Goal: Transaction & Acquisition: Purchase product/service

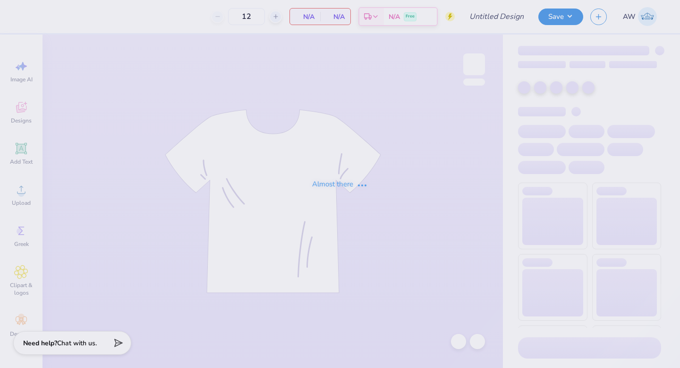
type input "new mem retreat merch"
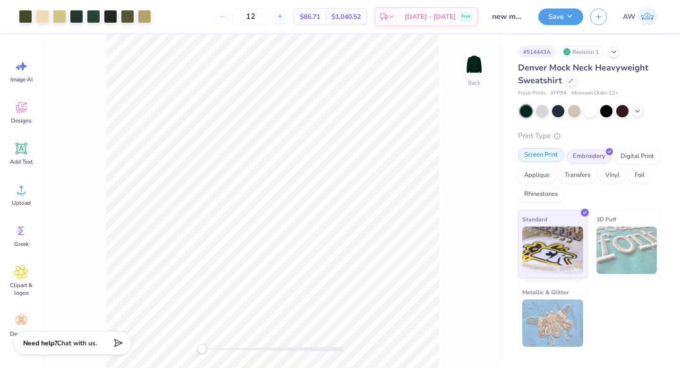
click at [551, 154] on div "Screen Print" at bounding box center [541, 155] width 46 height 14
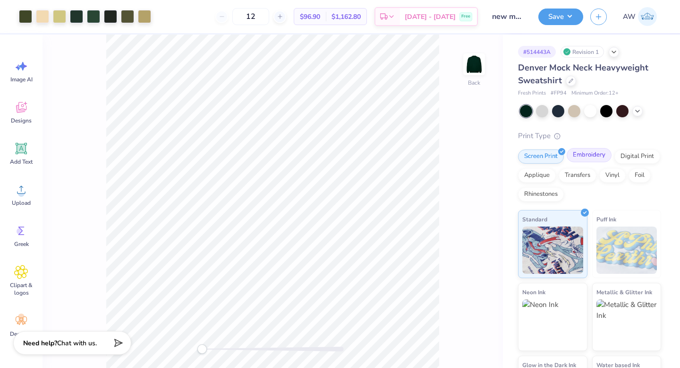
click at [584, 154] on div "Embroidery" at bounding box center [589, 155] width 45 height 14
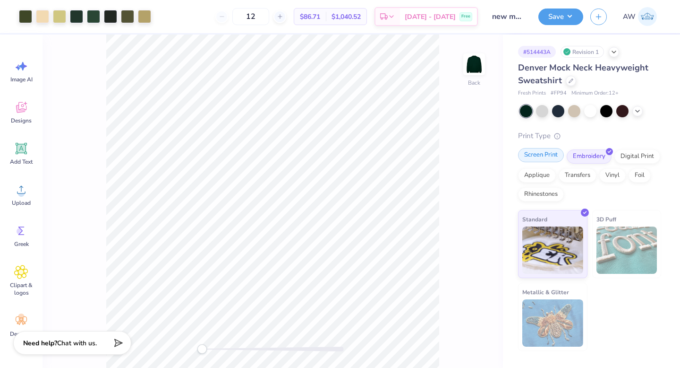
click at [549, 150] on div "Screen Print" at bounding box center [541, 155] width 46 height 14
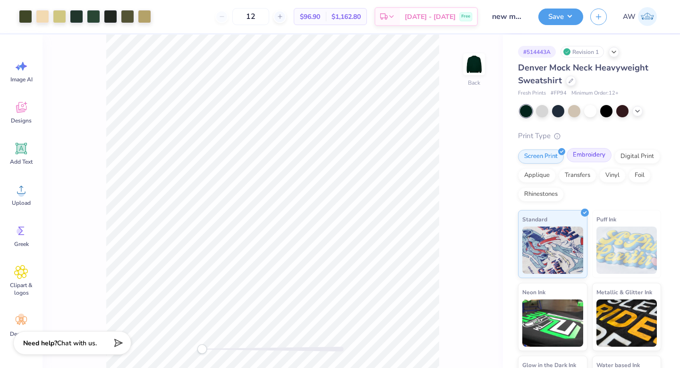
click at [597, 151] on div "Embroidery" at bounding box center [589, 155] width 45 height 14
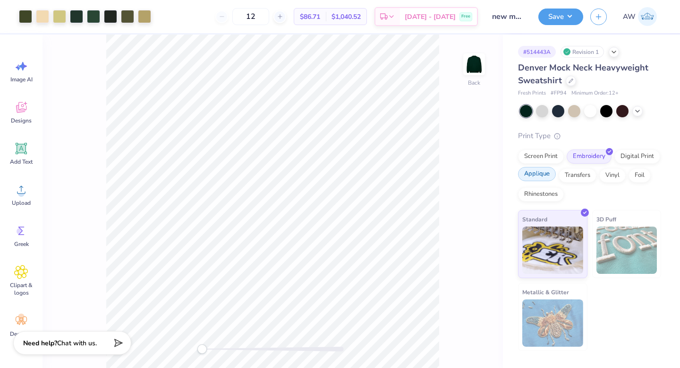
click at [547, 174] on div "Applique" at bounding box center [537, 174] width 38 height 14
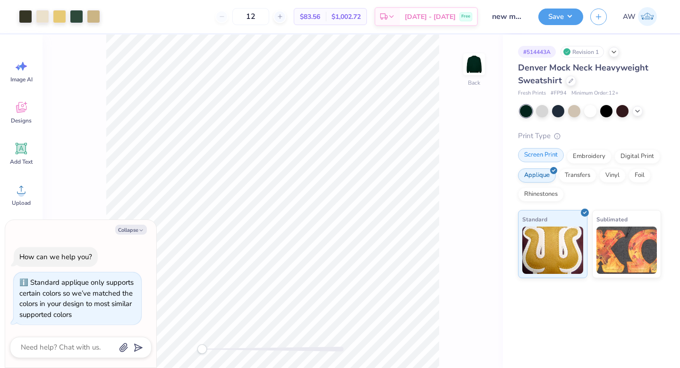
click at [548, 159] on div "Screen Print" at bounding box center [541, 155] width 46 height 14
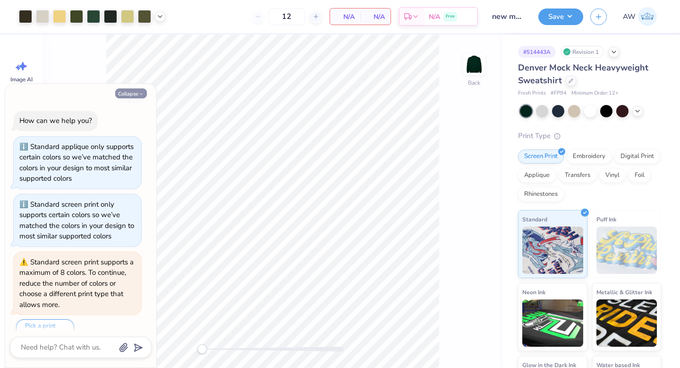
click at [133, 94] on button "Collapse" at bounding box center [131, 93] width 32 height 10
type textarea "x"
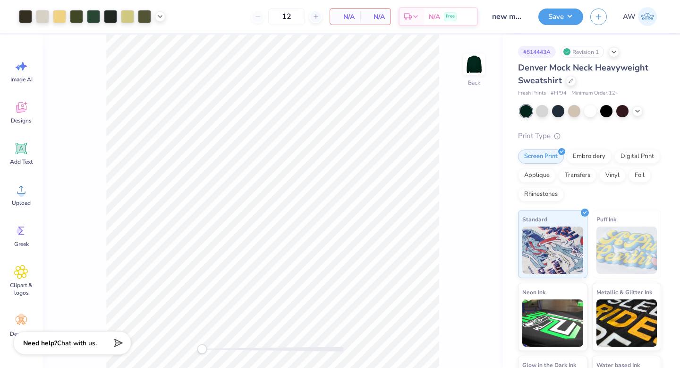
click at [475, 156] on div "Back" at bounding box center [273, 200] width 461 height 333
click at [599, 156] on div "Embroidery" at bounding box center [589, 155] width 45 height 14
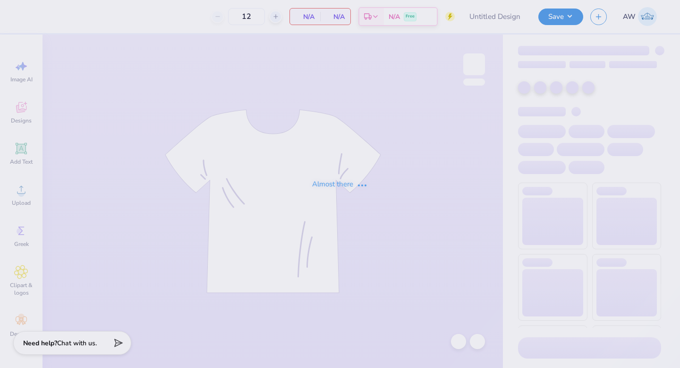
type input "new mem retreat merch"
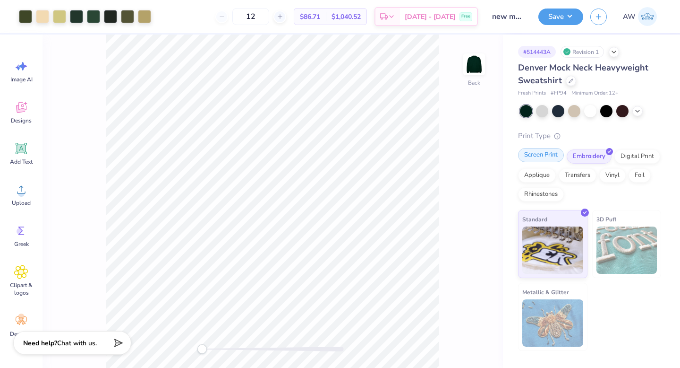
click at [537, 156] on div "Screen Print" at bounding box center [541, 155] width 46 height 14
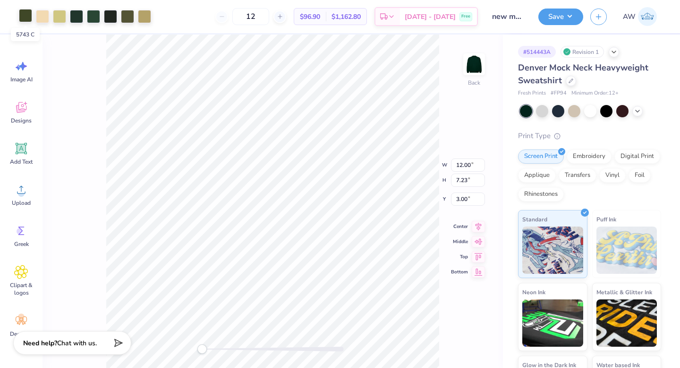
click at [24, 15] on div at bounding box center [25, 15] width 13 height 13
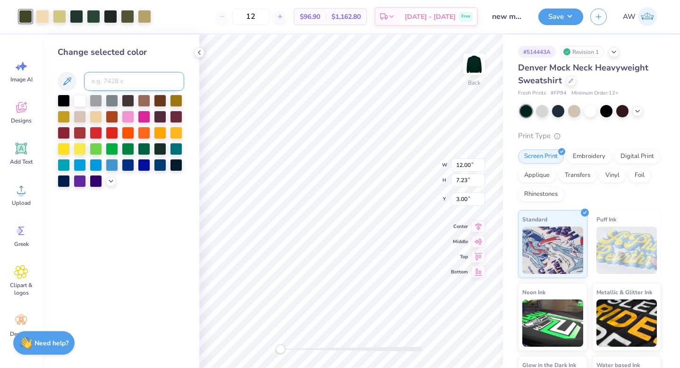
click at [98, 78] on input at bounding box center [134, 81] width 100 height 19
type input "5605"
click at [60, 21] on div at bounding box center [59, 15] width 13 height 13
click at [101, 91] on div "Change selected color" at bounding box center [121, 116] width 127 height 141
click at [99, 84] on input at bounding box center [134, 81] width 100 height 19
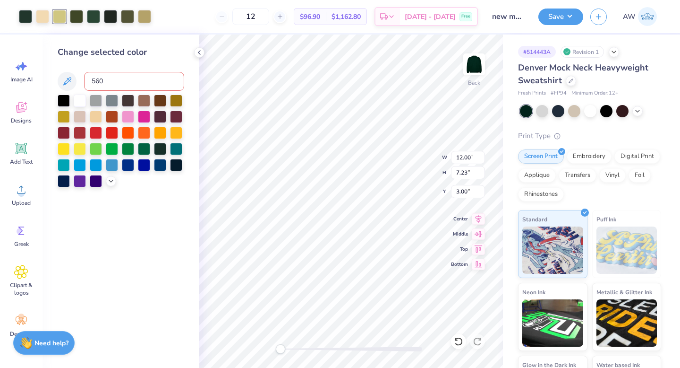
type input "5605"
click at [59, 14] on div at bounding box center [59, 15] width 13 height 13
click at [117, 87] on input at bounding box center [134, 81] width 100 height 19
type input "5605"
click at [58, 13] on div at bounding box center [59, 15] width 13 height 13
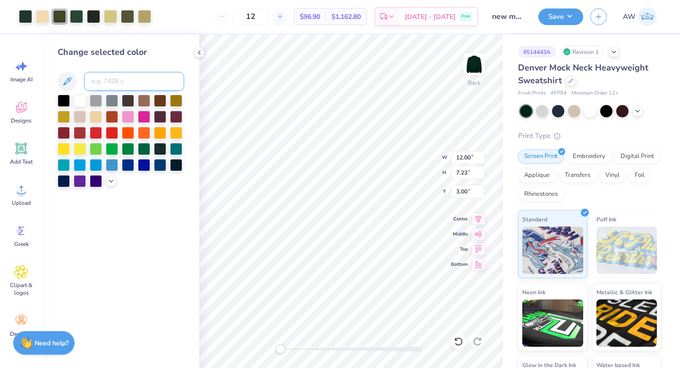
click at [115, 77] on input at bounding box center [134, 81] width 100 height 19
type input "5605"
click at [62, 16] on div at bounding box center [59, 15] width 13 height 13
click at [109, 81] on input at bounding box center [134, 81] width 100 height 19
type input "5605"
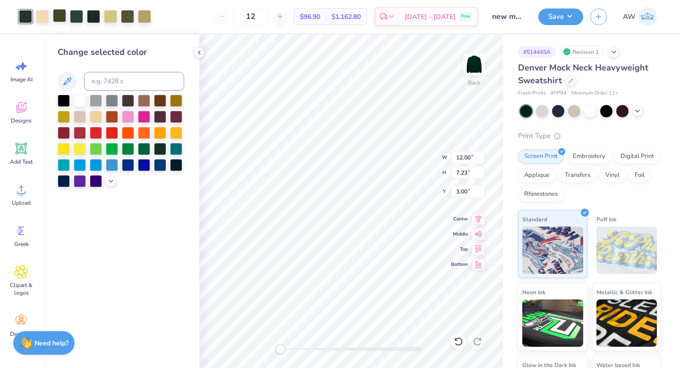
click at [61, 16] on div at bounding box center [59, 15] width 13 height 13
click at [113, 116] on div at bounding box center [112, 116] width 12 height 12
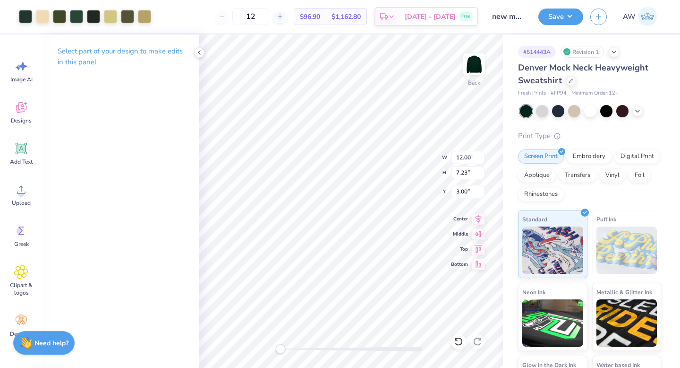
click at [113, 116] on div "Select part of your design to make edits in this panel" at bounding box center [121, 200] width 157 height 333
click at [201, 52] on icon at bounding box center [200, 53] width 8 height 8
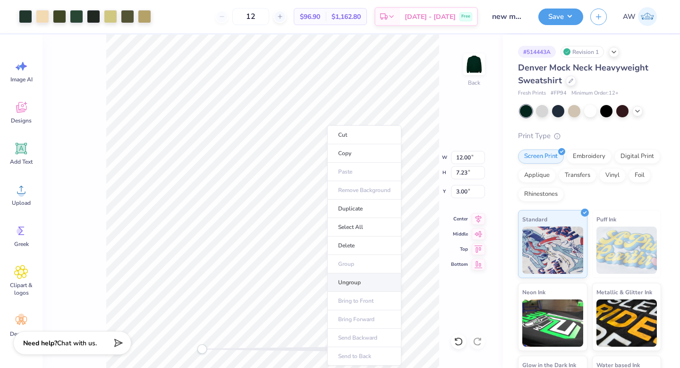
click at [361, 275] on li "Ungroup" at bounding box center [364, 282] width 74 height 18
click at [60, 20] on div at bounding box center [59, 15] width 13 height 13
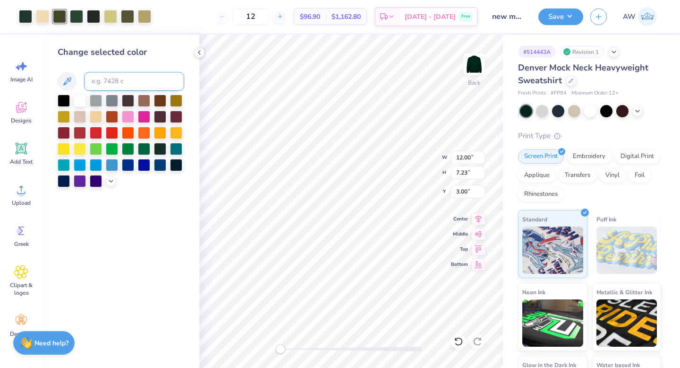
click at [90, 78] on input at bounding box center [134, 81] width 100 height 19
type input "5605"
click at [60, 13] on div at bounding box center [59, 15] width 13 height 13
click at [112, 119] on div at bounding box center [112, 116] width 12 height 12
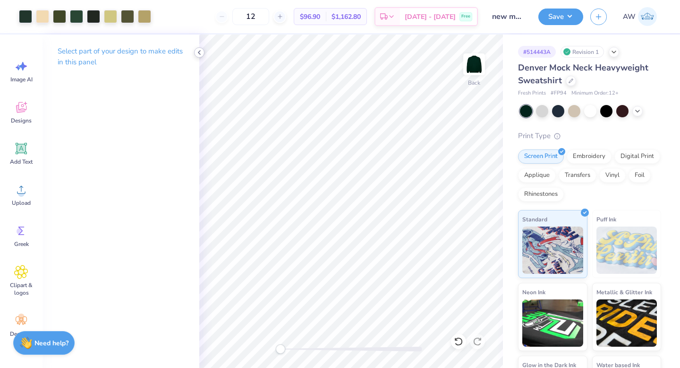
click at [199, 52] on icon at bounding box center [200, 53] width 8 height 8
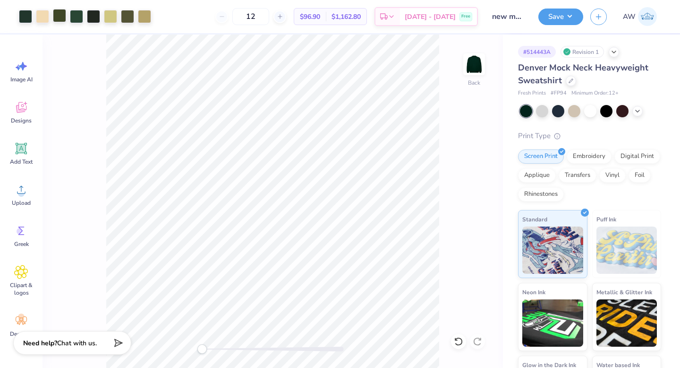
click at [61, 12] on div at bounding box center [59, 15] width 13 height 13
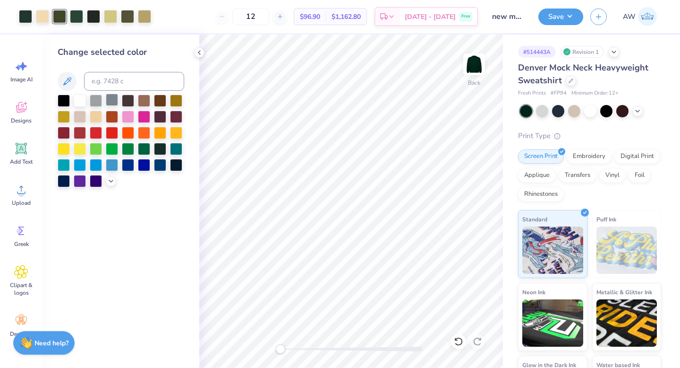
click at [113, 98] on div at bounding box center [112, 100] width 12 height 12
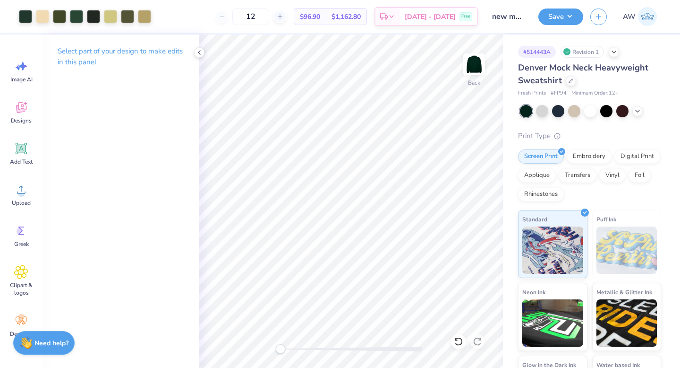
click at [119, 119] on div "Select part of your design to make edits in this panel" at bounding box center [121, 200] width 157 height 333
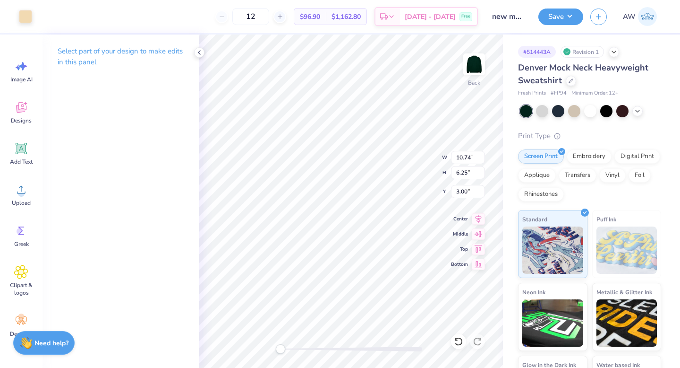
type input "3.01"
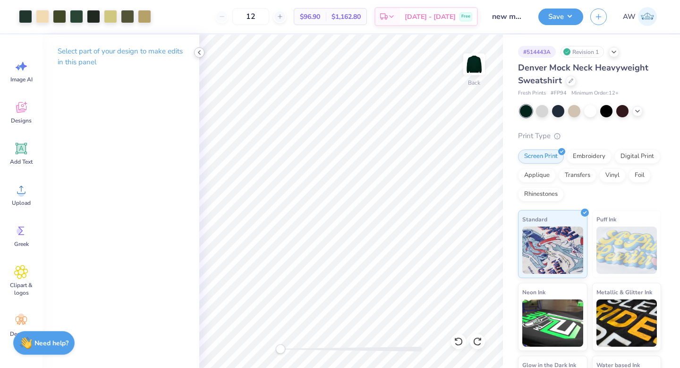
click at [197, 50] on icon at bounding box center [200, 53] width 8 height 8
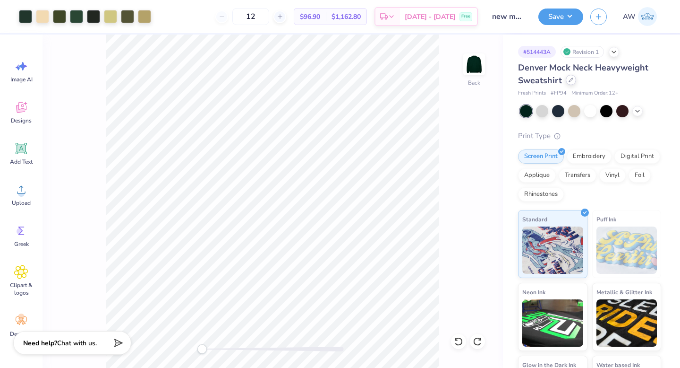
click at [575, 78] on div at bounding box center [571, 80] width 10 height 10
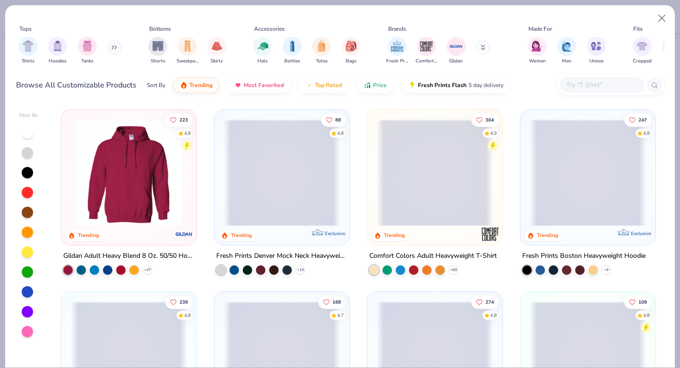
click at [615, 87] on input "text" at bounding box center [602, 84] width 73 height 11
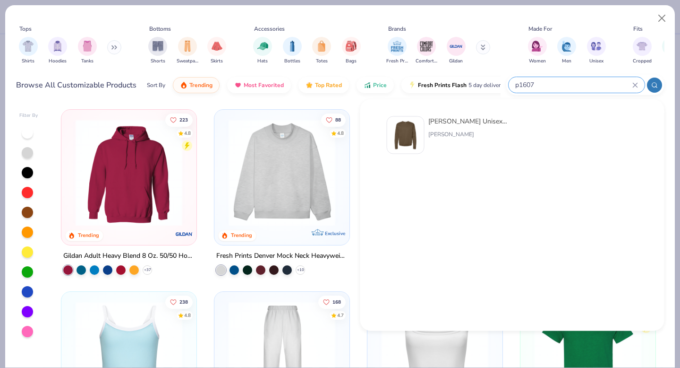
type input "p1607"
click at [437, 128] on div "Hanes Unisex 7.8 Oz. Ecosmart 50/50 Crewneck Sweatshirt Hanes" at bounding box center [468, 135] width 79 height 38
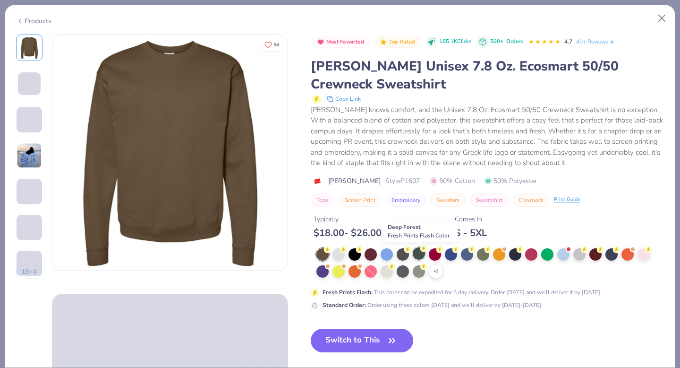
click at [420, 257] on div at bounding box center [419, 253] width 12 height 12
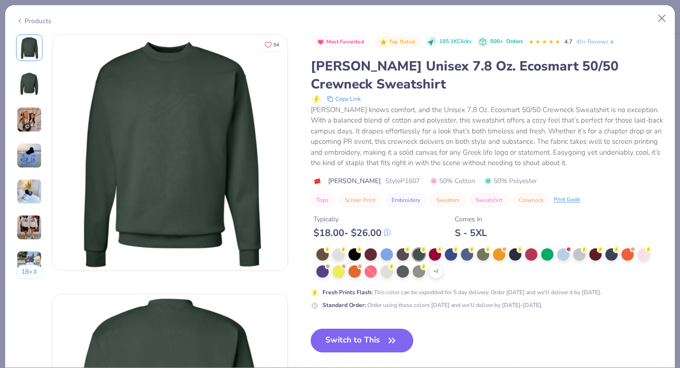
click at [370, 335] on button "Switch to This" at bounding box center [362, 340] width 103 height 24
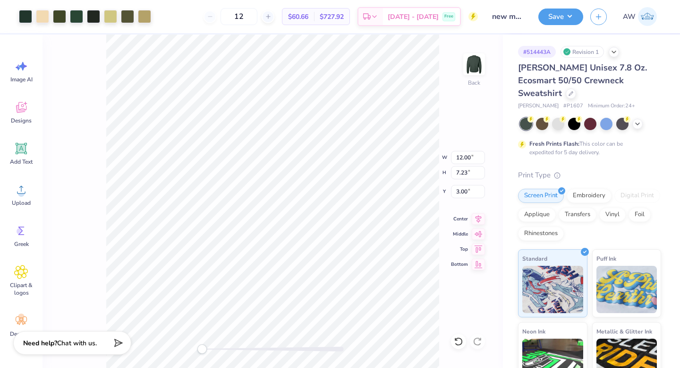
type input "3.00"
type input "14.46"
type input "8.82"
type input "2.63"
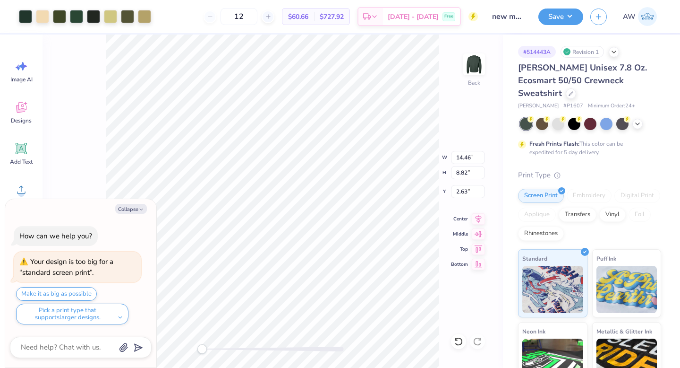
type input "13.89"
type input "8.37"
type input "3.00"
click at [26, 17] on div at bounding box center [25, 15] width 13 height 13
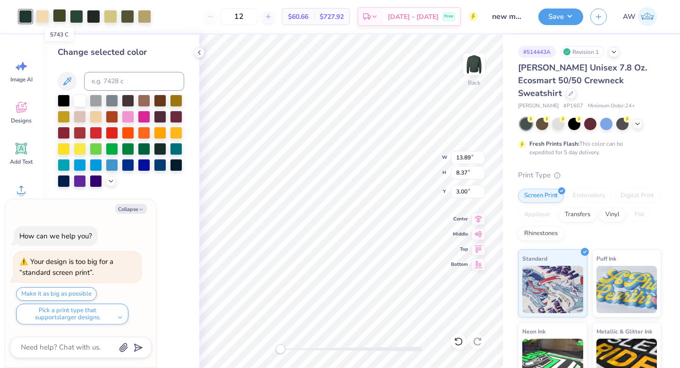
click at [63, 14] on div at bounding box center [59, 15] width 13 height 13
type textarea "x"
click at [113, 79] on input at bounding box center [134, 81] width 100 height 19
type input "5605"
click at [201, 53] on icon at bounding box center [200, 53] width 8 height 8
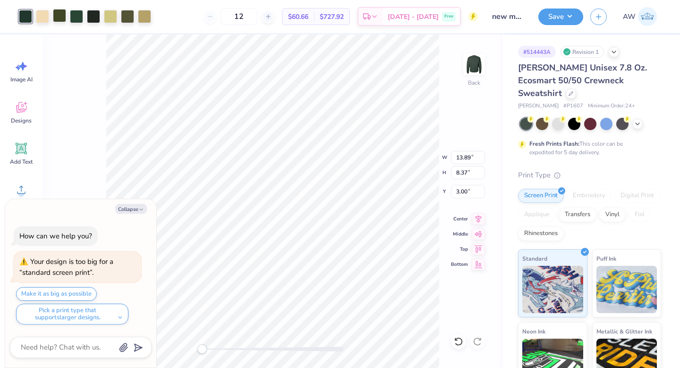
click at [61, 10] on div at bounding box center [59, 15] width 13 height 13
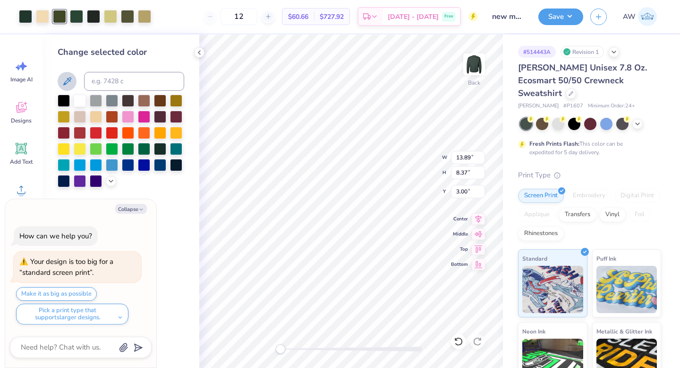
click at [69, 73] on button at bounding box center [67, 81] width 19 height 19
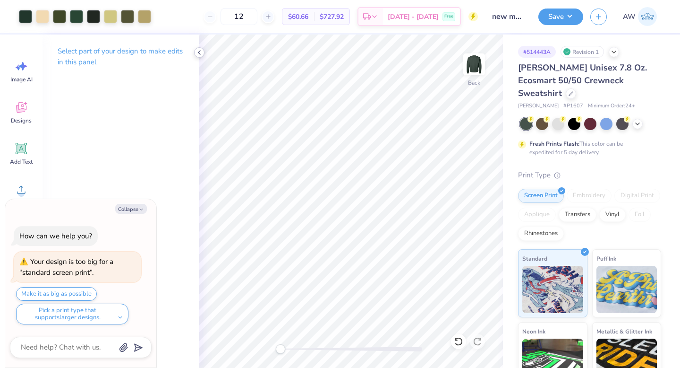
click at [197, 52] on icon at bounding box center [200, 53] width 8 height 8
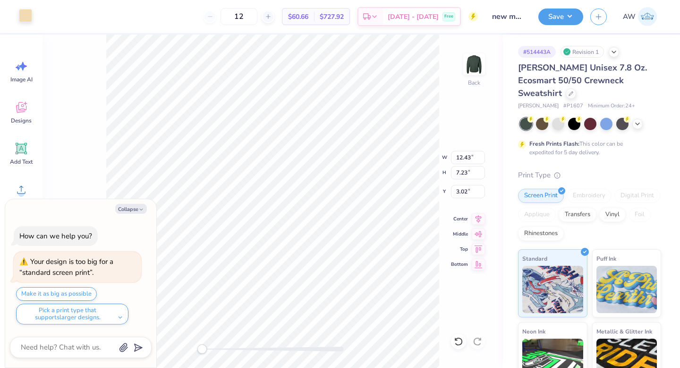
click at [25, 17] on div at bounding box center [25, 15] width 13 height 13
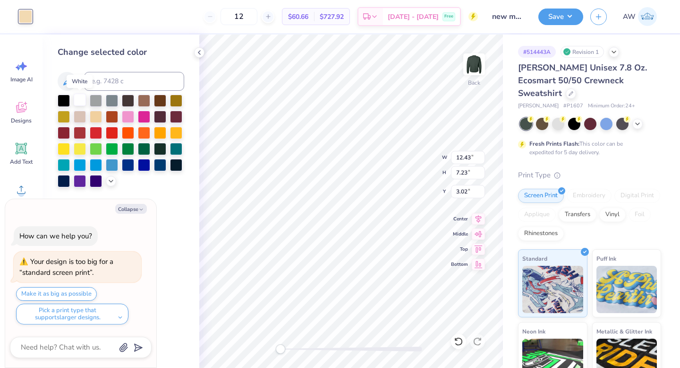
click at [77, 101] on div at bounding box center [80, 100] width 12 height 12
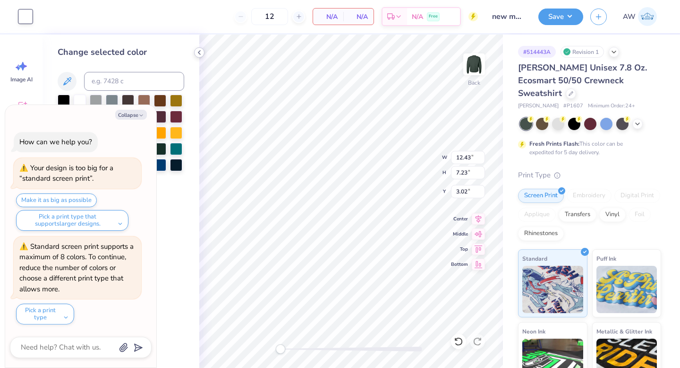
click at [198, 55] on icon at bounding box center [200, 53] width 8 height 8
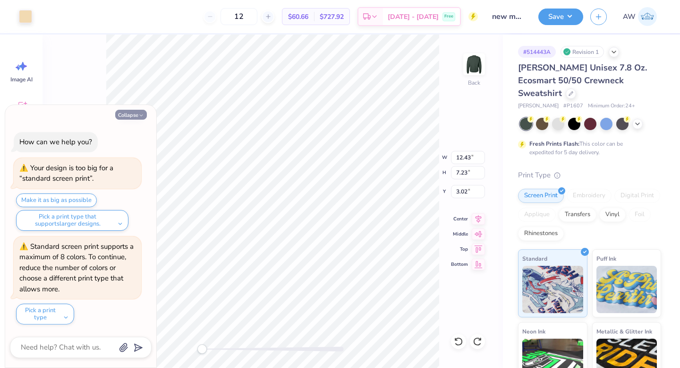
click at [134, 115] on button "Collapse" at bounding box center [131, 115] width 32 height 10
type textarea "x"
